Goal: Task Accomplishment & Management: Manage account settings

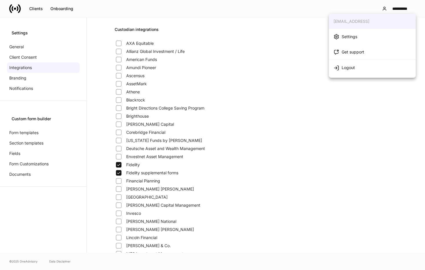
scroll to position [641, 0]
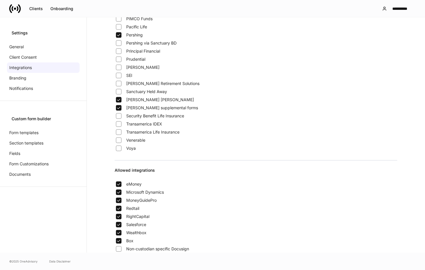
scroll to position [294, 0]
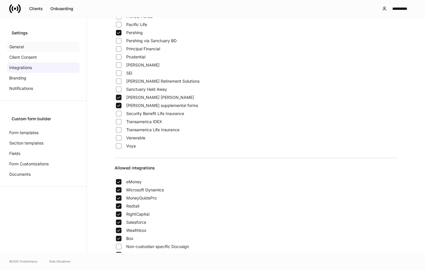
click at [32, 46] on div "General" at bounding box center [43, 47] width 73 height 10
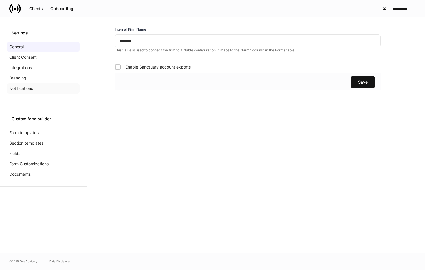
click at [31, 86] on p "Notifications" at bounding box center [21, 89] width 24 height 6
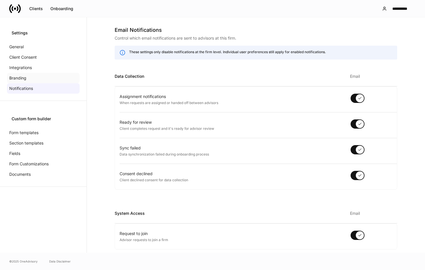
click at [28, 79] on div "Branding" at bounding box center [43, 78] width 73 height 10
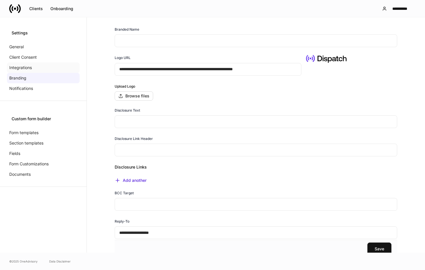
click at [29, 65] on p "Integrations" at bounding box center [20, 68] width 23 height 6
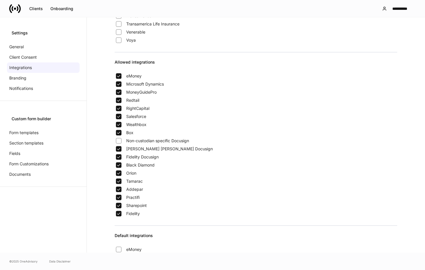
scroll to position [399, 0]
click at [364, 38] on div "Voya" at bounding box center [256, 41] width 282 height 8
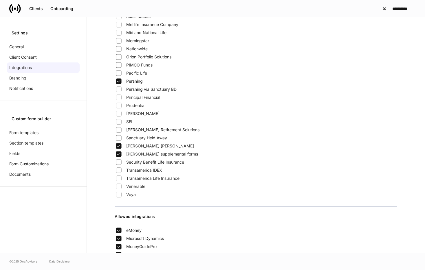
scroll to position [245, 0]
click at [32, 133] on p "Form templates" at bounding box center [23, 133] width 29 height 6
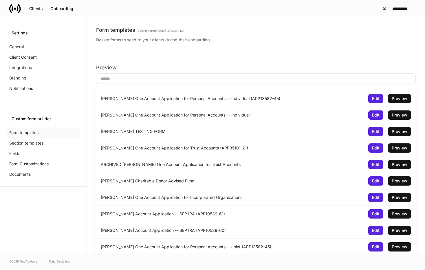
scroll to position [10845, 0]
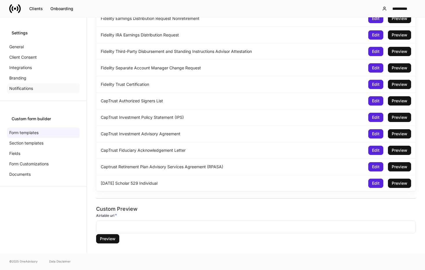
click at [20, 86] on p "Notifications" at bounding box center [21, 89] width 24 height 6
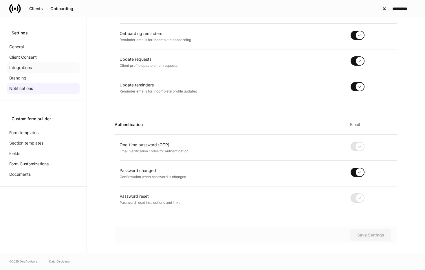
click at [25, 69] on p "Integrations" at bounding box center [20, 68] width 23 height 6
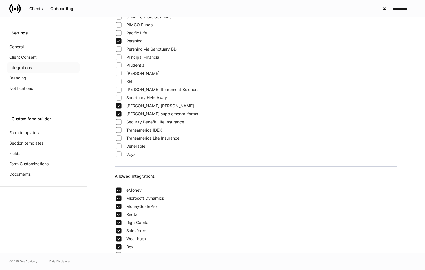
scroll to position [641, 0]
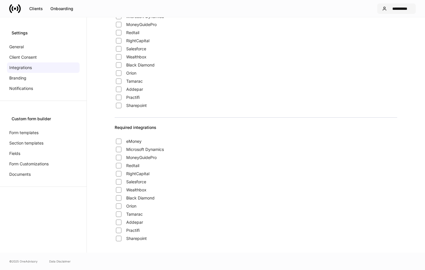
click at [402, 7] on div "**********" at bounding box center [400, 9] width 22 height 4
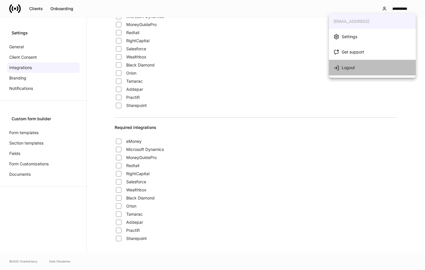
click at [366, 68] on li "Logout" at bounding box center [372, 68] width 87 height 16
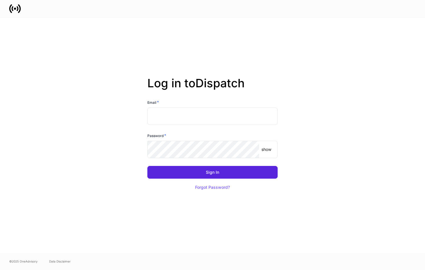
type input "**********"
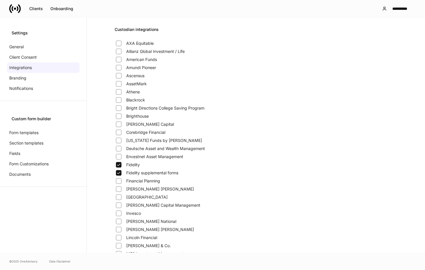
click at [242, 107] on div "Bright Directions College Saving Program" at bounding box center [256, 108] width 282 height 8
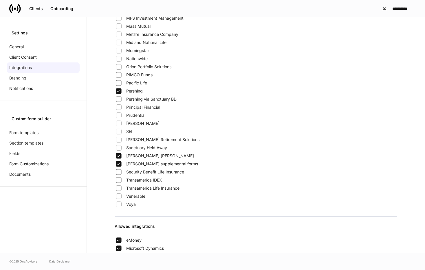
scroll to position [236, 0]
